Goal: Find contact information: Find contact information

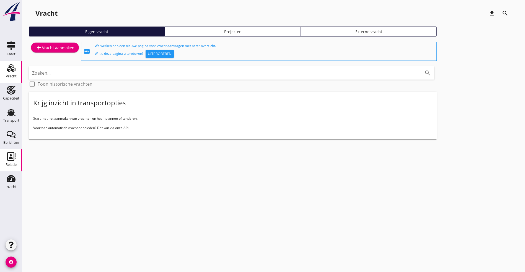
click at [12, 155] on icon "Relatie" at bounding box center [11, 156] width 9 height 9
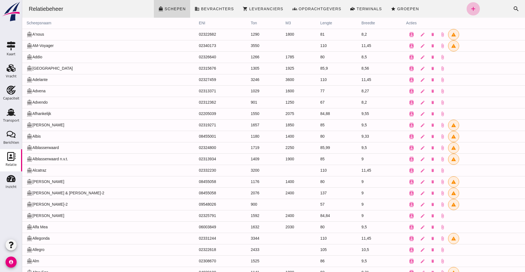
click at [480, 9] on div "Zoeken... cancel search" at bounding box center [501, 8] width 43 height 13
click at [500, 9] on div "Zoeken... cancel search" at bounding box center [501, 8] width 43 height 13
click at [513, 9] on icon "search" at bounding box center [516, 9] width 7 height 7
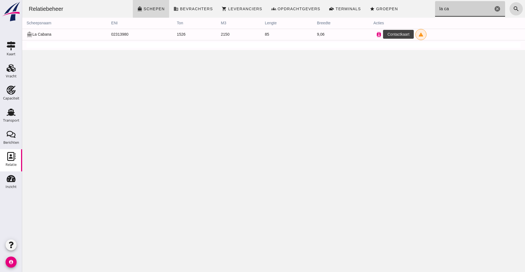
type input "la ca"
click at [373, 34] on button "contacts" at bounding box center [378, 34] width 11 height 11
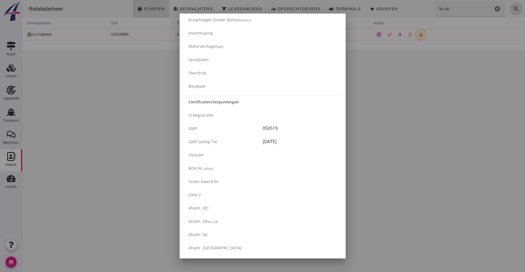
scroll to position [879, 0]
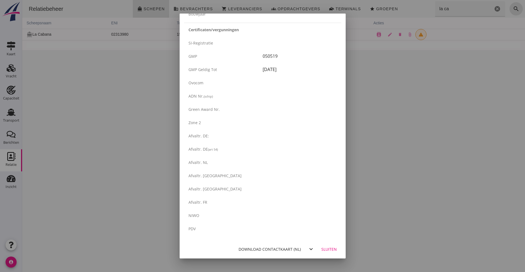
click at [279, 246] on button "Download contactkaart (nl)" at bounding box center [269, 249] width 67 height 10
click at [321, 248] on div "Sluiten" at bounding box center [328, 250] width 15 height 6
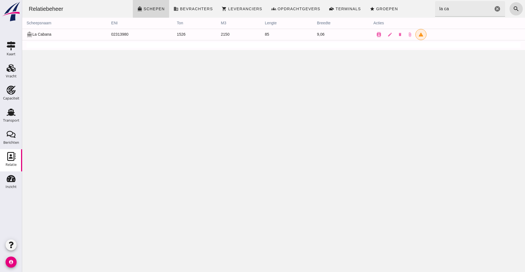
scroll to position [0, 0]
